Goal: Information Seeking & Learning: Learn about a topic

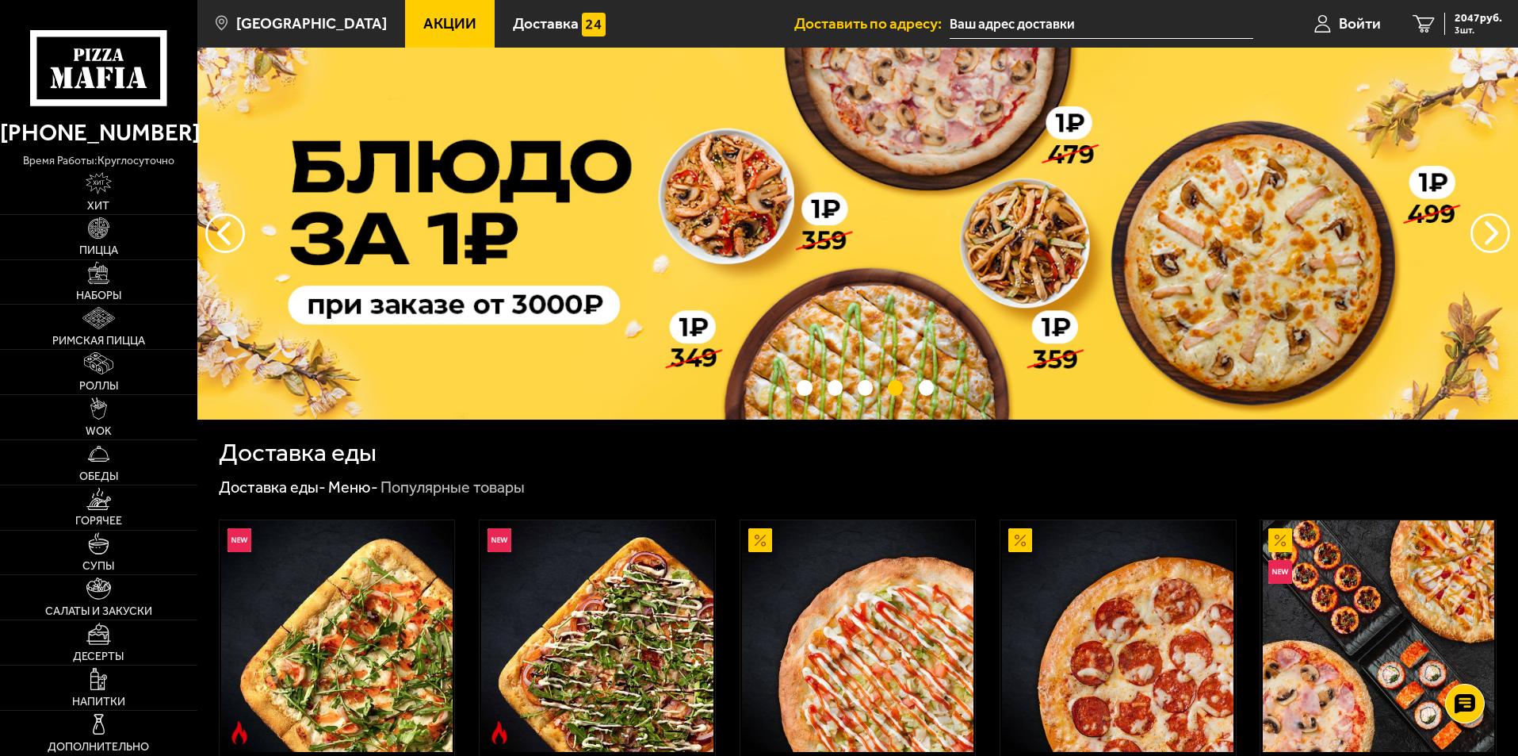
click at [405, 12] on link "Акции" at bounding box center [450, 24] width 90 height 48
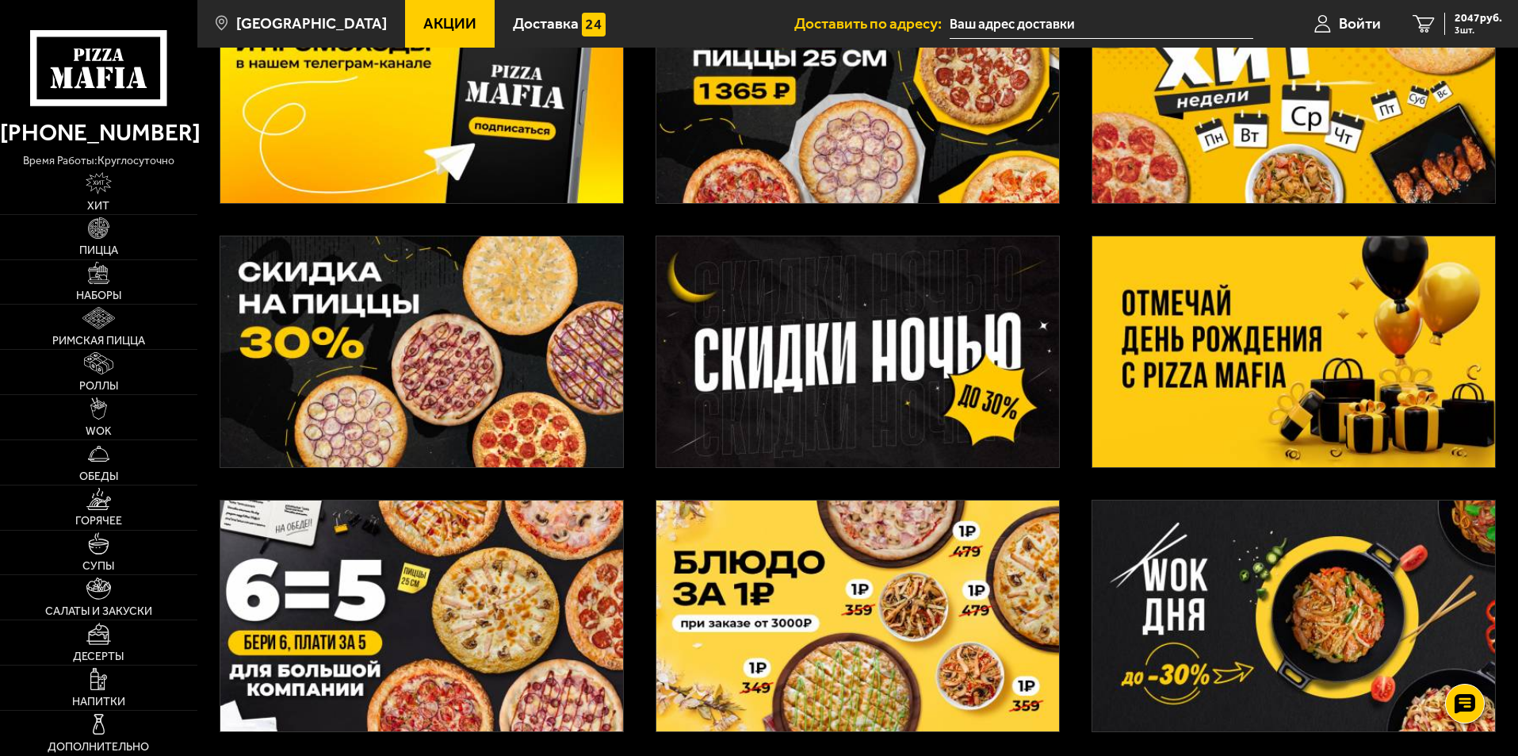
scroll to position [396, 0]
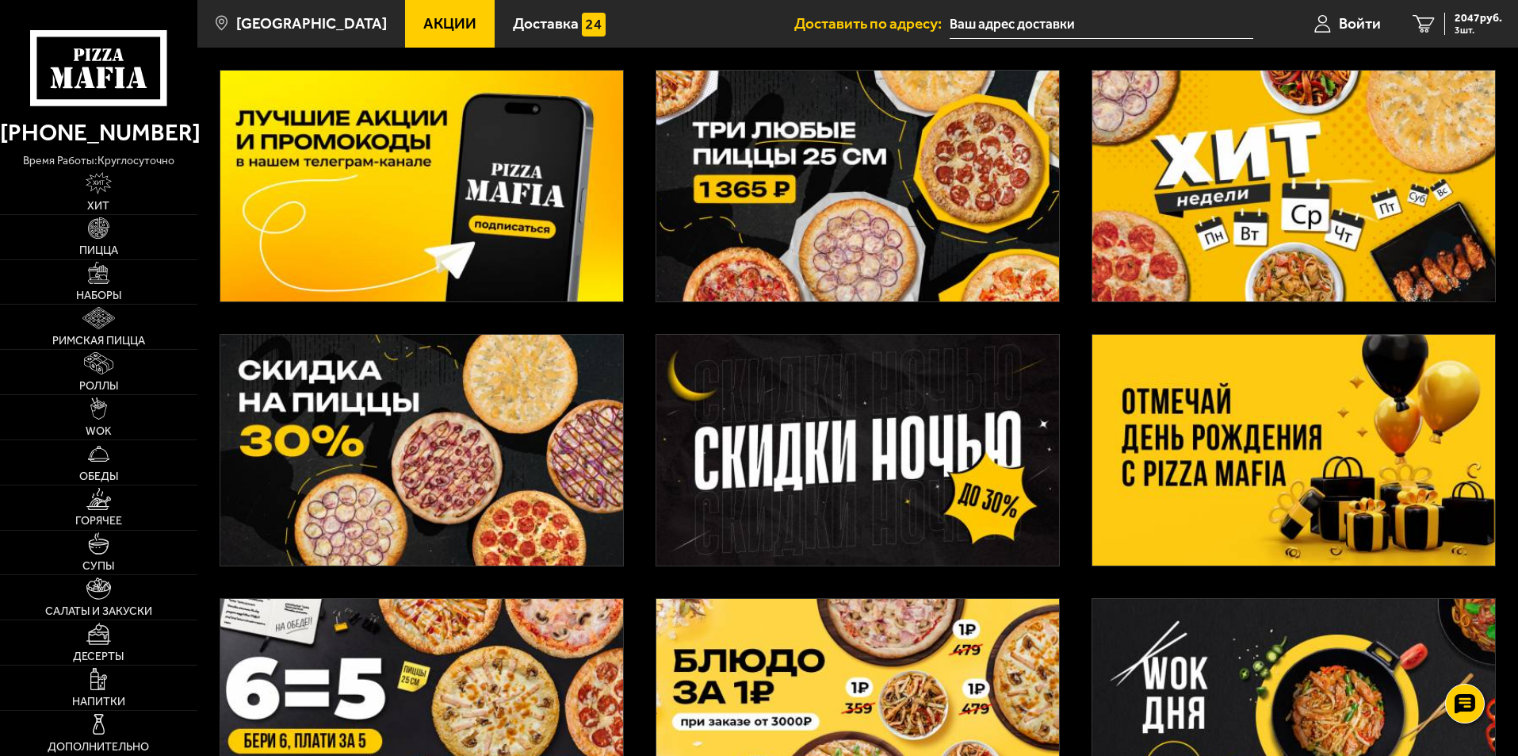
click at [1330, 487] on img at bounding box center [1293, 450] width 403 height 231
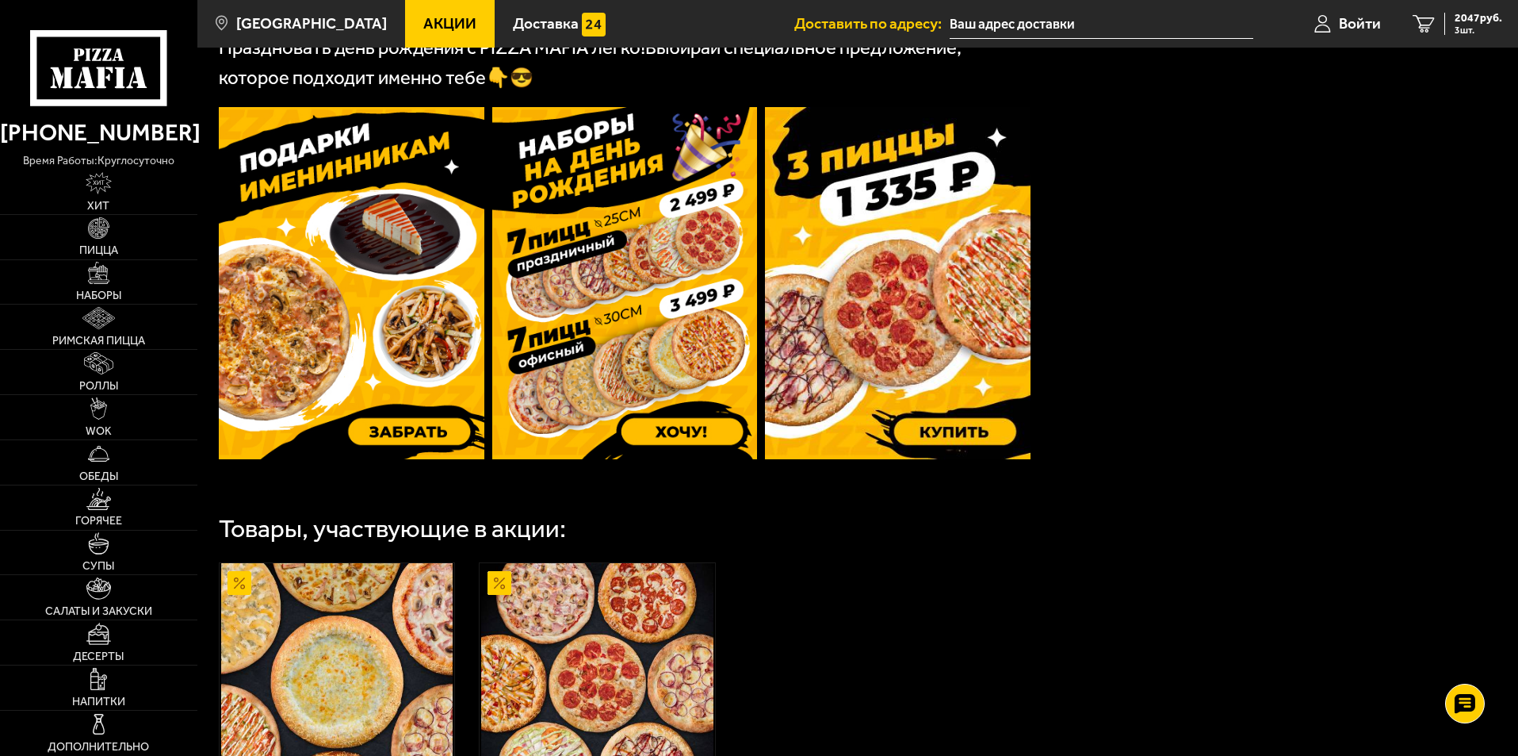
scroll to position [444, 0]
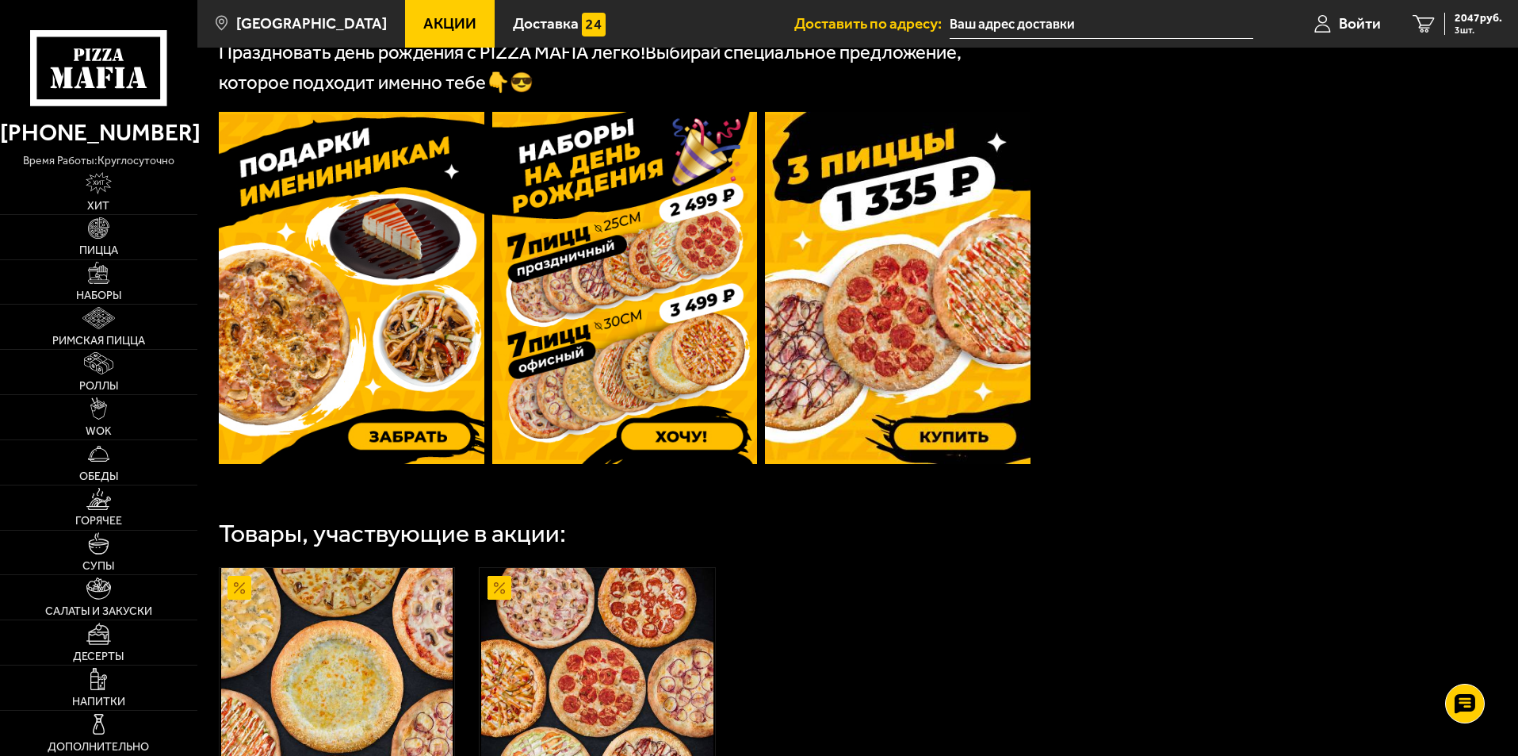
click at [310, 275] on img at bounding box center [352, 288] width 266 height 352
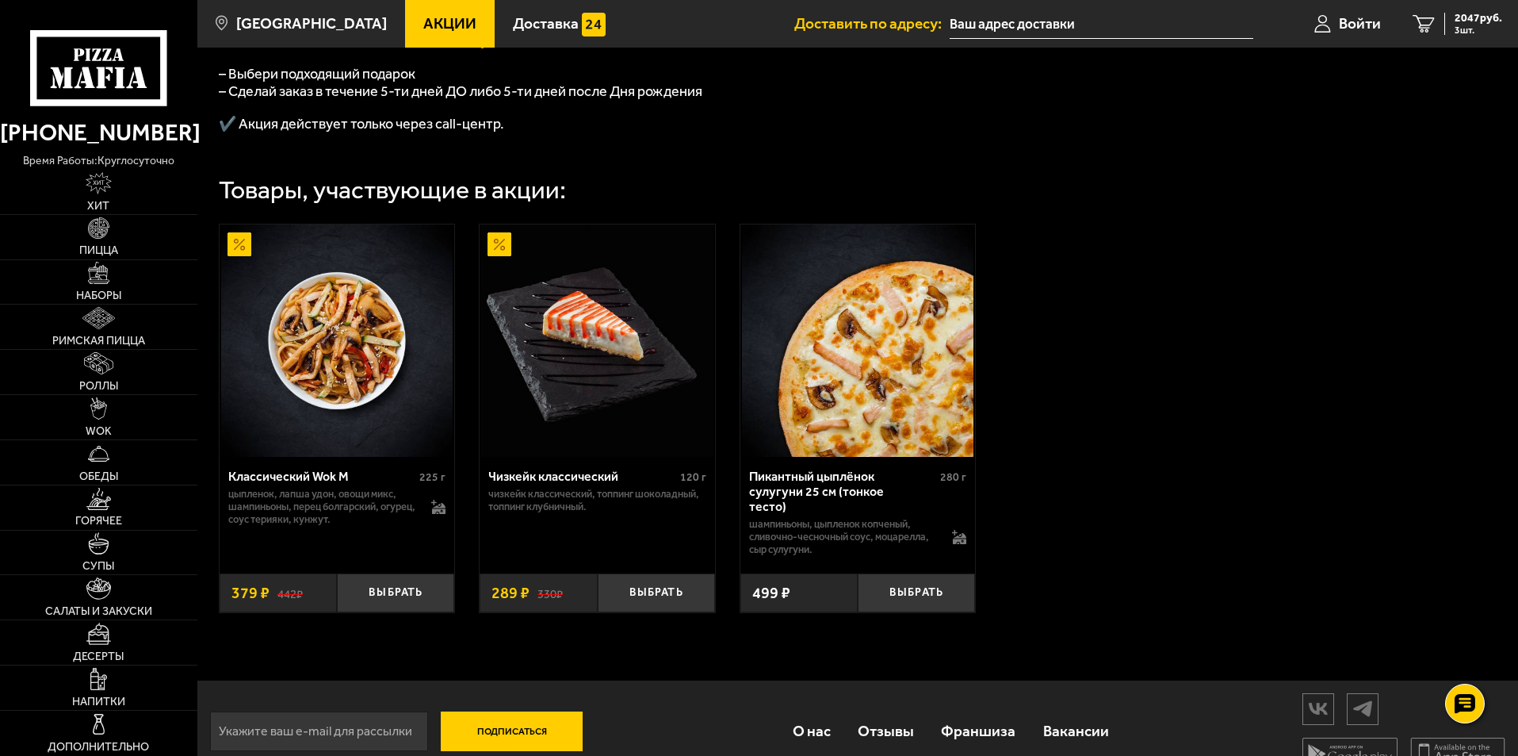
scroll to position [538, 0]
